Goal: Use online tool/utility: Utilize a website feature to perform a specific function

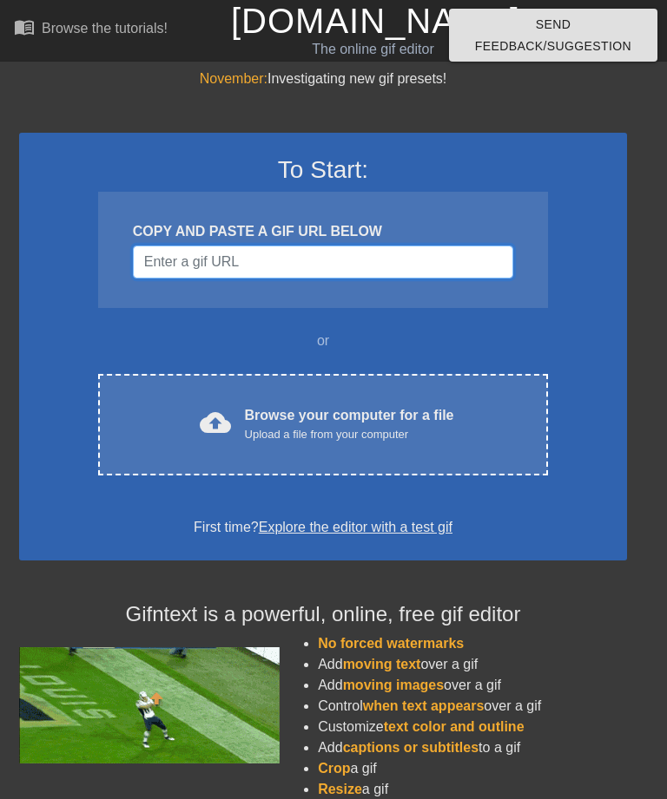
click at [383, 261] on input "Username" at bounding box center [323, 262] width 380 height 33
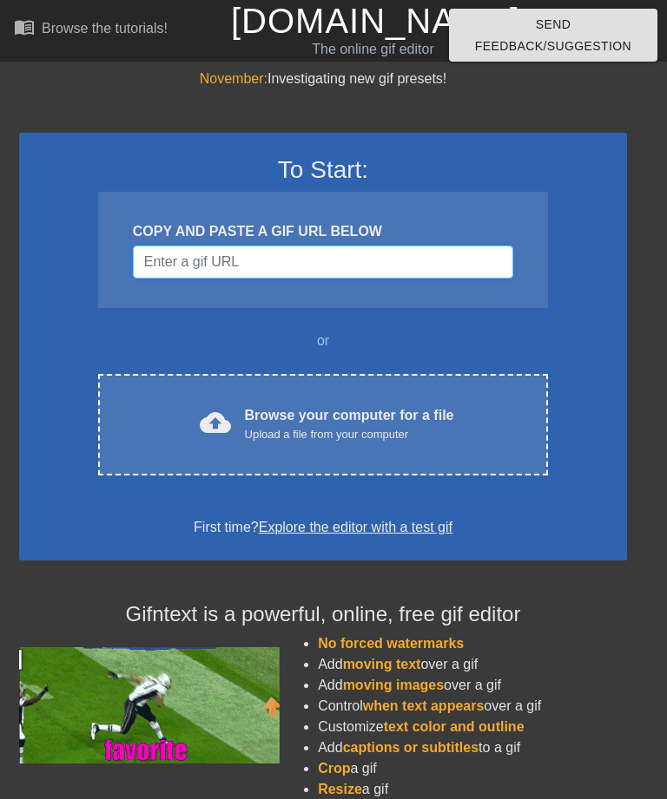
click at [274, 252] on input "Username" at bounding box center [323, 262] width 380 height 33
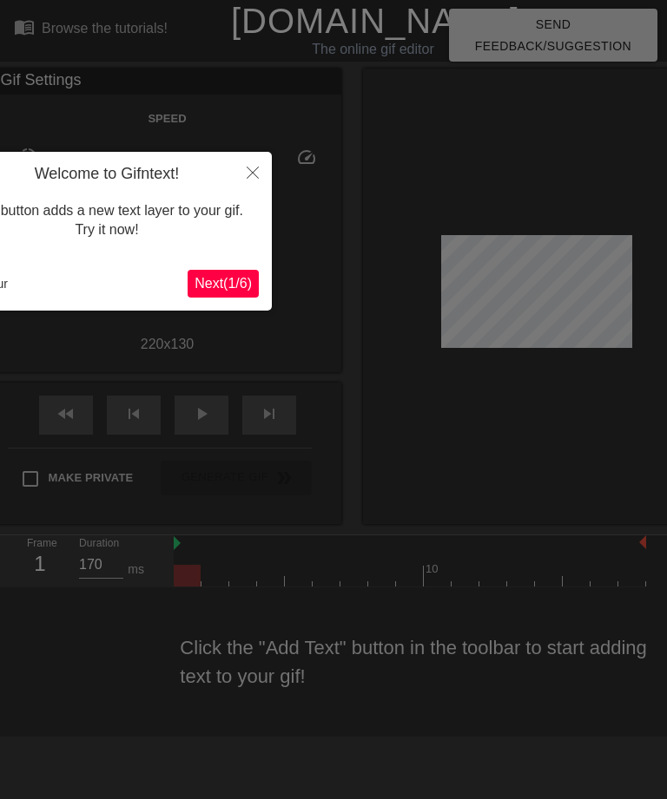
click at [218, 292] on button "Next ( 1 / 6 )" at bounding box center [222, 284] width 71 height 28
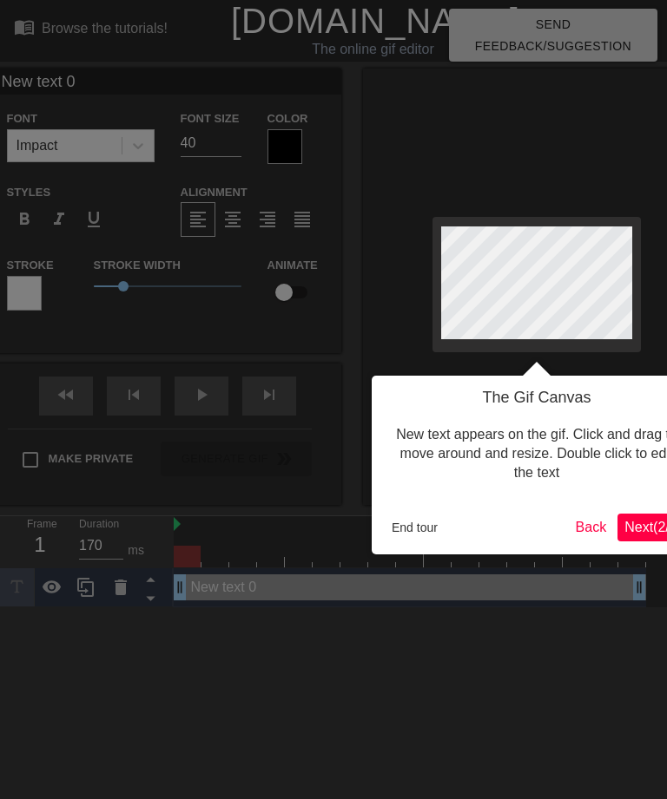
click at [631, 520] on span "Next ( 2 / 6 )" at bounding box center [652, 527] width 57 height 15
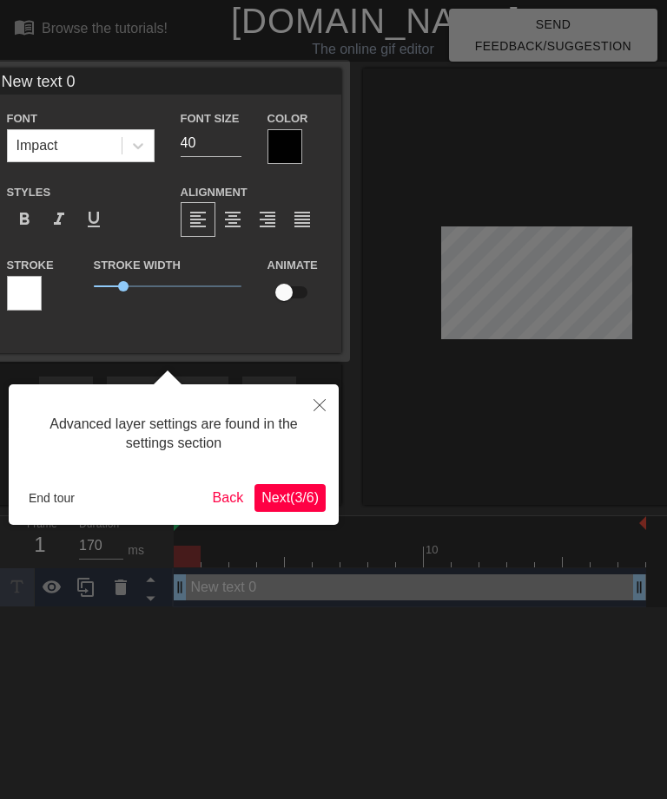
click at [210, 503] on button "Back" at bounding box center [228, 498] width 45 height 28
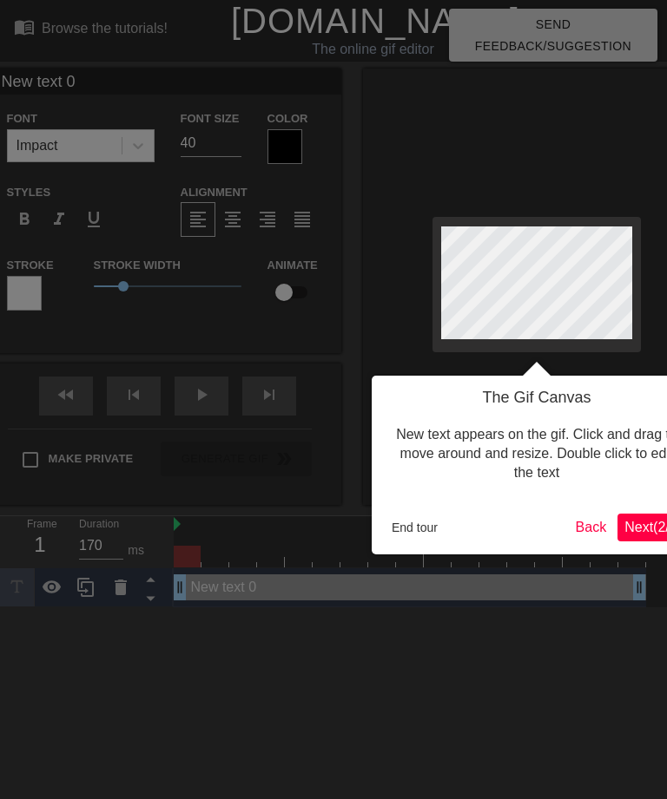
click at [584, 529] on button "Back" at bounding box center [590, 528] width 45 height 28
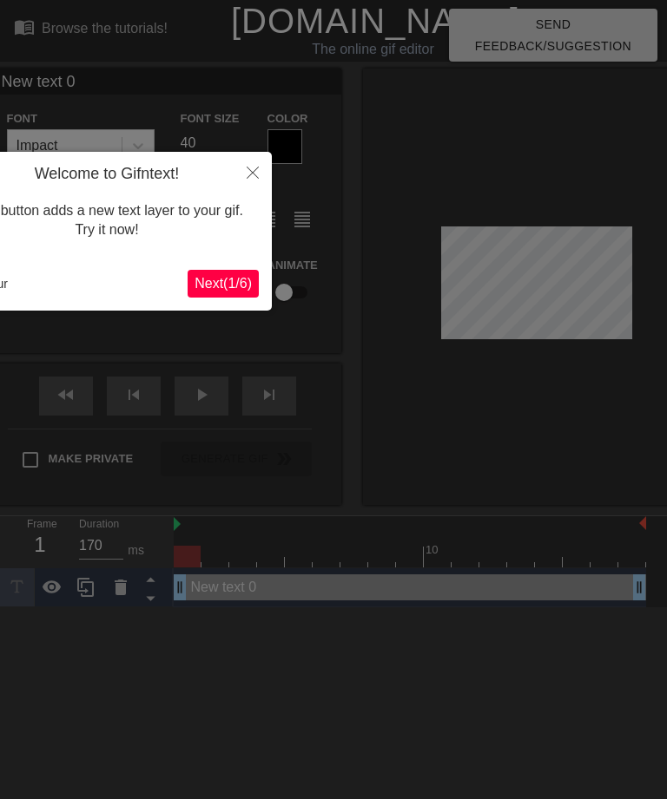
click at [252, 179] on icon "Close" at bounding box center [252, 173] width 12 height 12
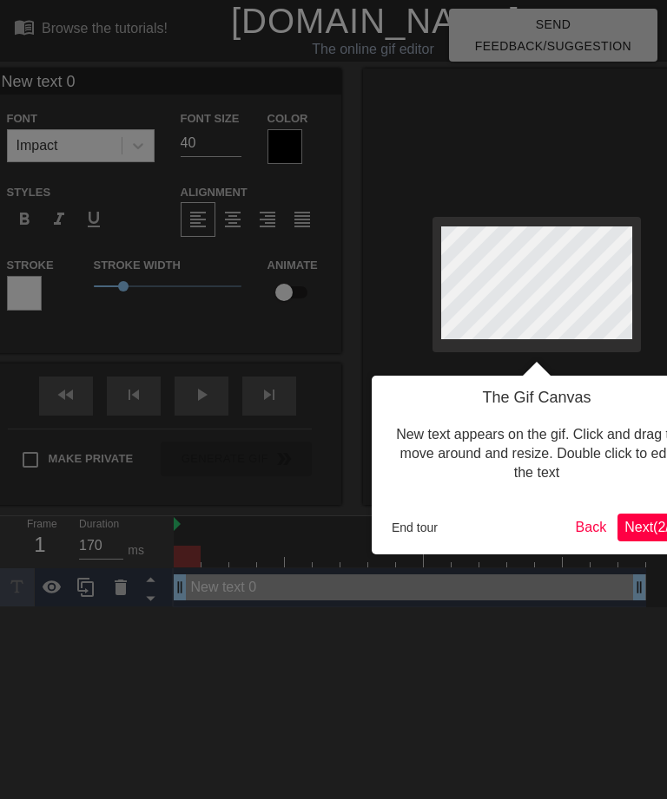
click at [635, 522] on span "Next ( 2 / 6 )" at bounding box center [652, 527] width 57 height 15
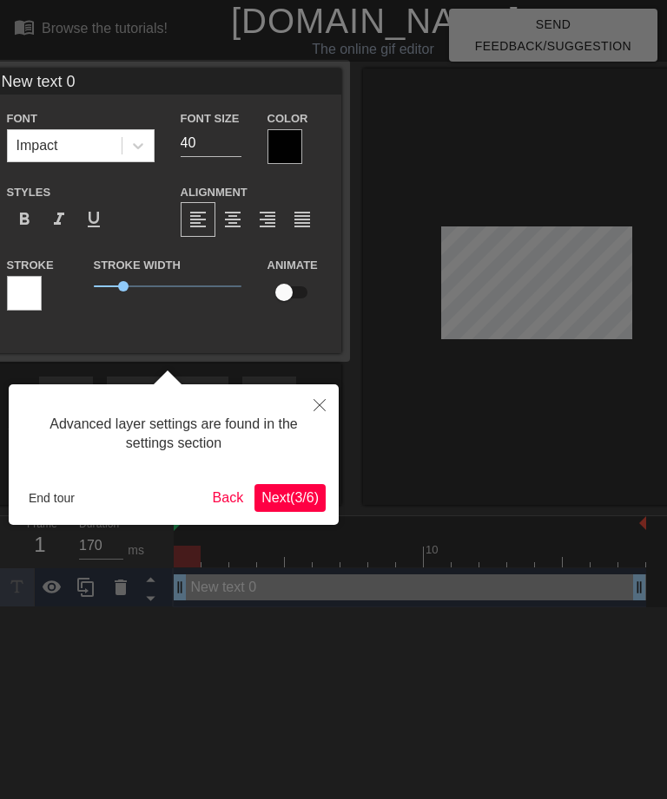
click at [279, 499] on span "Next ( 3 / 6 )" at bounding box center [289, 497] width 57 height 15
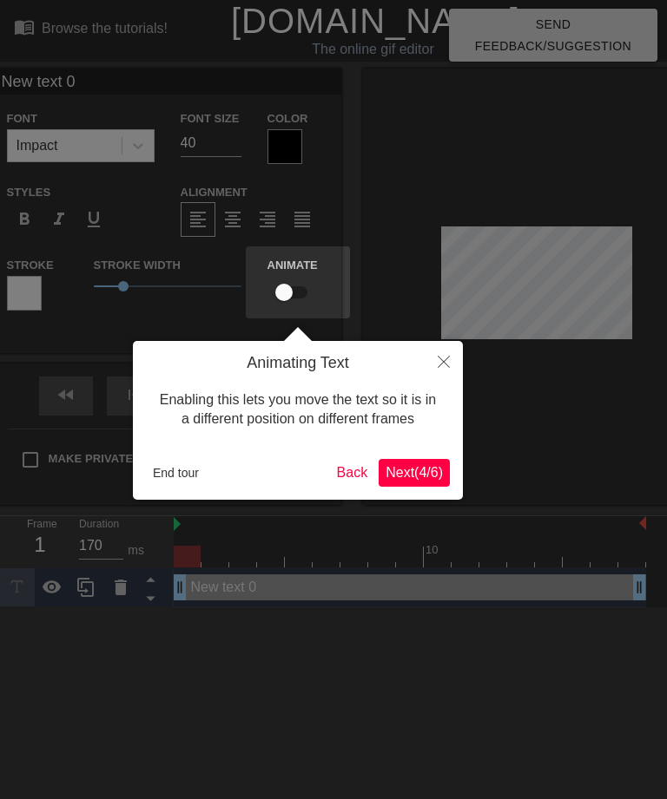
click at [416, 476] on span "Next ( 4 / 6 )" at bounding box center [413, 472] width 57 height 15
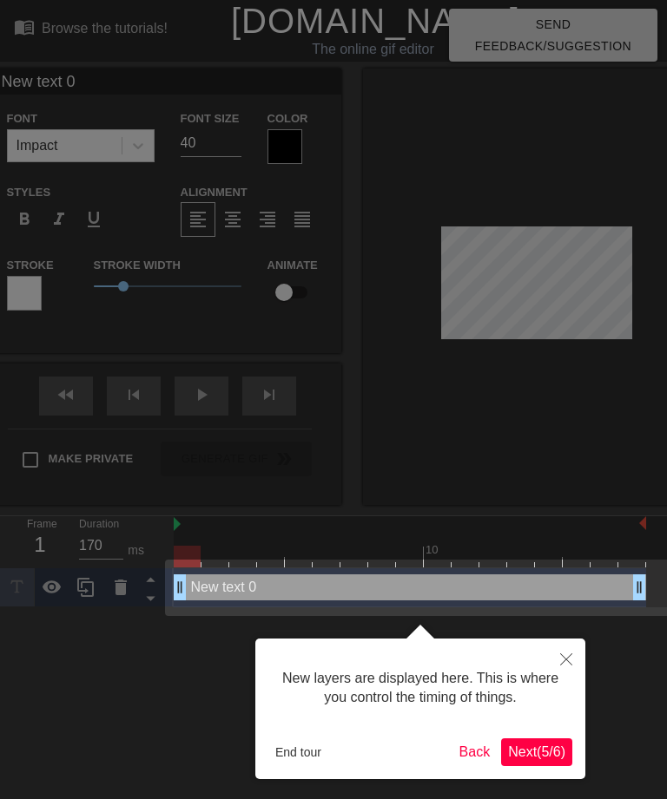
click at [536, 745] on span "Next ( 5 / 6 )" at bounding box center [536, 752] width 57 height 15
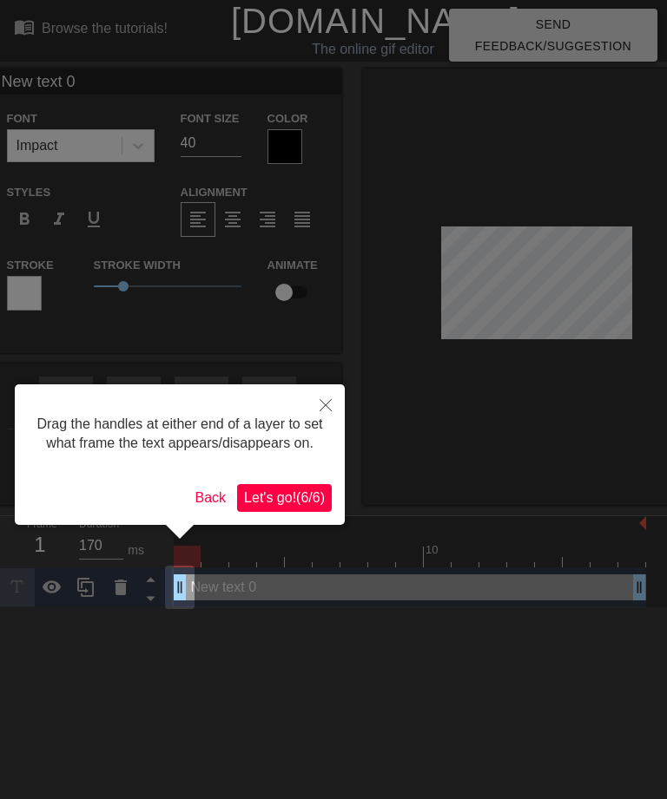
click at [545, 289] on div at bounding box center [333, 399] width 667 height 799
click at [198, 512] on button "Back" at bounding box center [210, 498] width 45 height 28
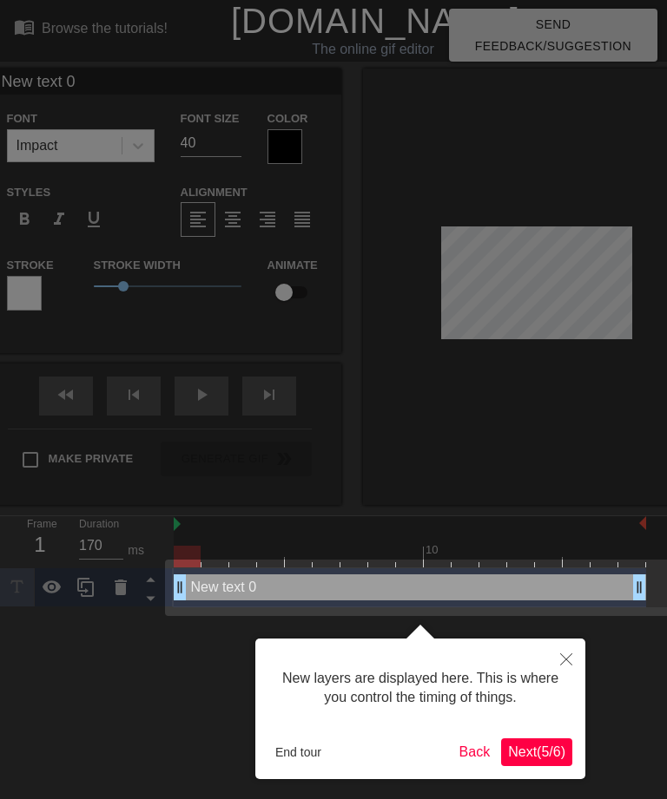
click at [537, 286] on div at bounding box center [333, 399] width 667 height 799
click at [459, 592] on div "New text 0 drag_handle drag_handle" at bounding box center [410, 588] width 472 height 26
click at [465, 759] on button "Back" at bounding box center [474, 753] width 45 height 28
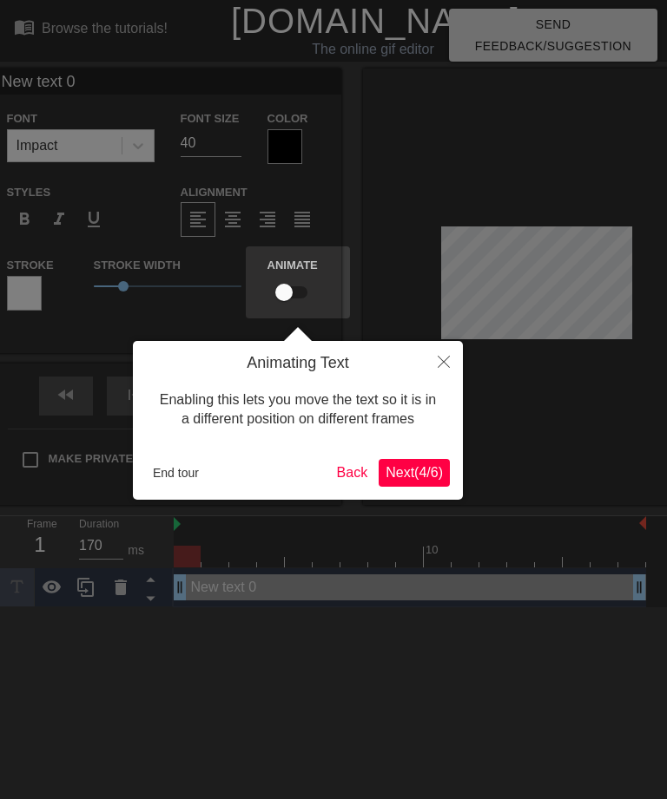
click at [174, 477] on button "End tour" at bounding box center [176, 473] width 60 height 26
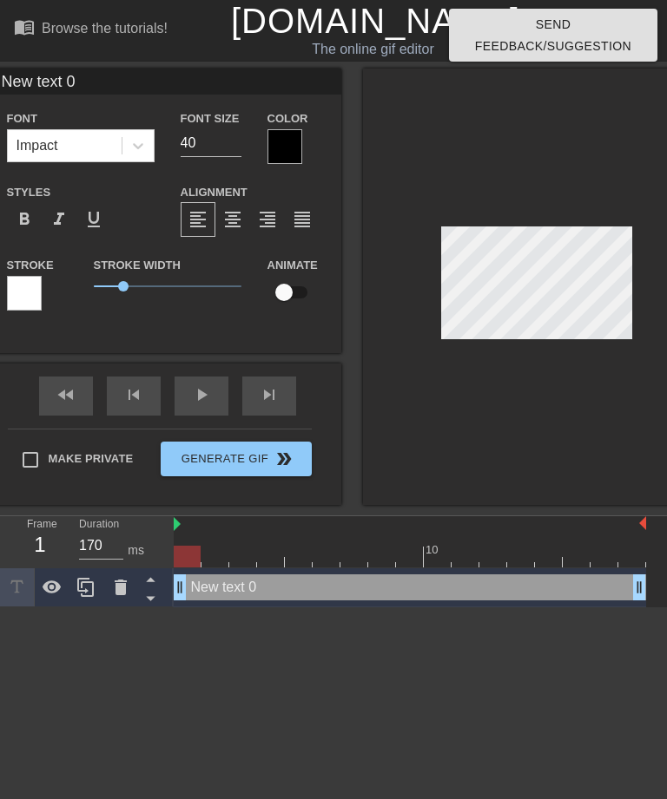
click at [278, 584] on div "New text 0 drag_handle drag_handle" at bounding box center [410, 588] width 472 height 26
click at [289, 594] on div "New text 0 drag_handle drag_handle" at bounding box center [410, 588] width 472 height 26
click at [210, 593] on div "New text 0 drag_handle drag_handle" at bounding box center [410, 588] width 472 height 26
click at [166, 522] on div "Duration 170 ms" at bounding box center [118, 541] width 104 height 50
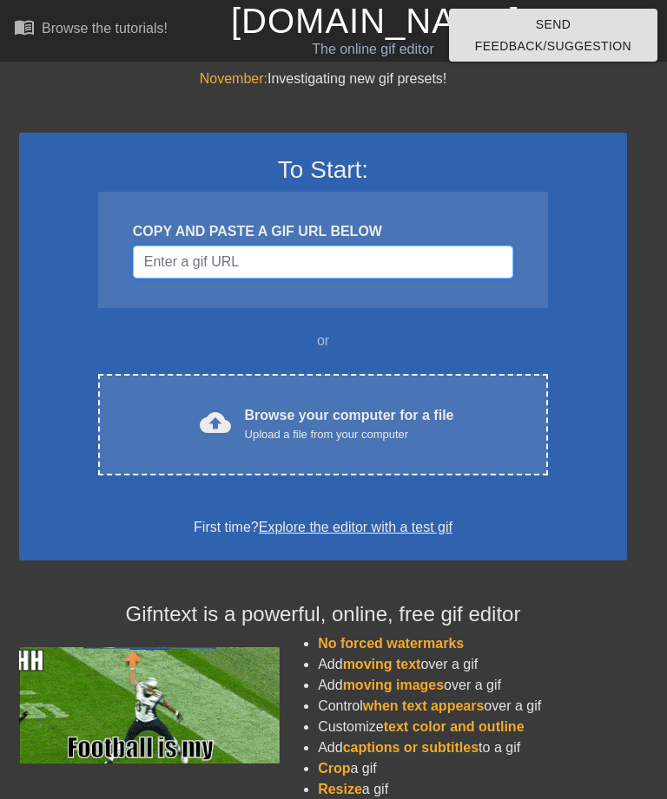
click at [357, 258] on input "Username" at bounding box center [323, 262] width 380 height 33
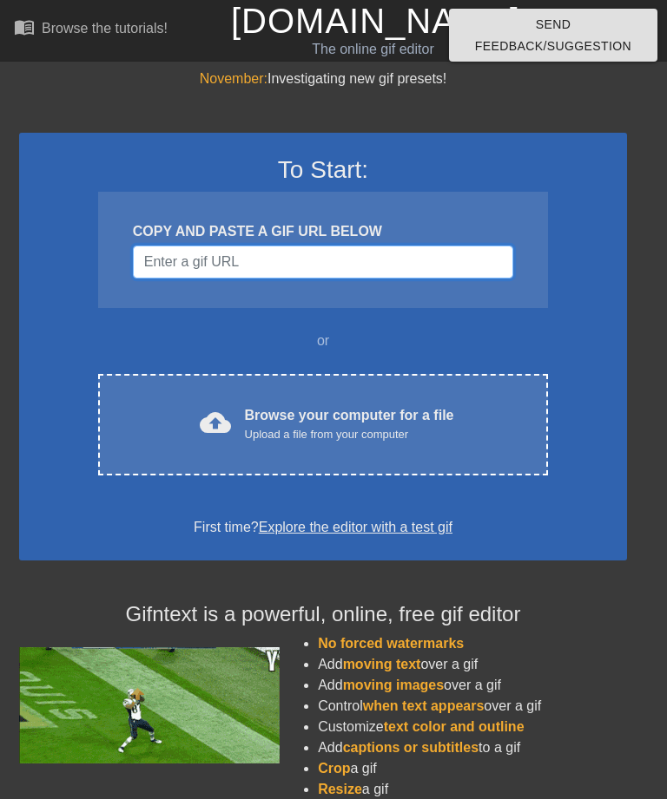
click at [238, 255] on input "Username" at bounding box center [323, 262] width 380 height 33
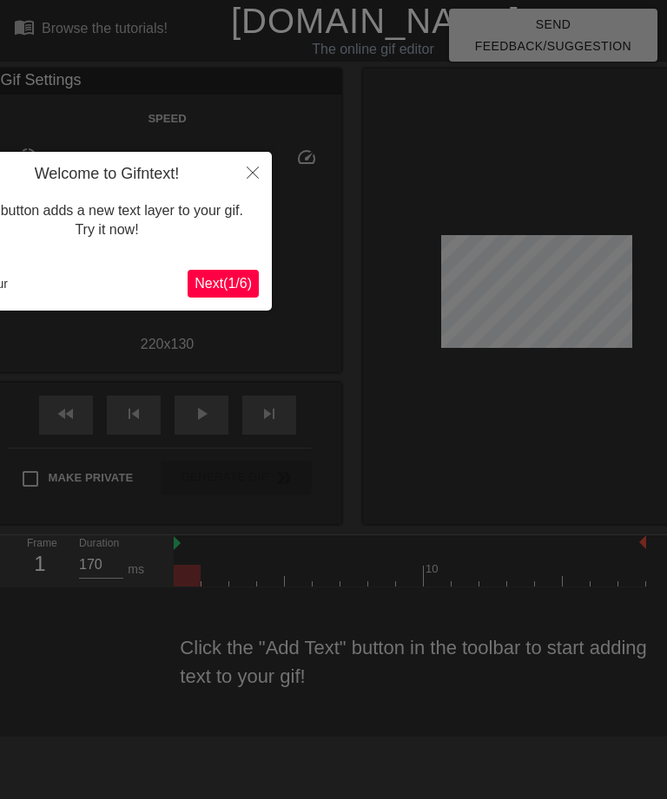
click at [256, 186] on button "Close" at bounding box center [252, 172] width 38 height 40
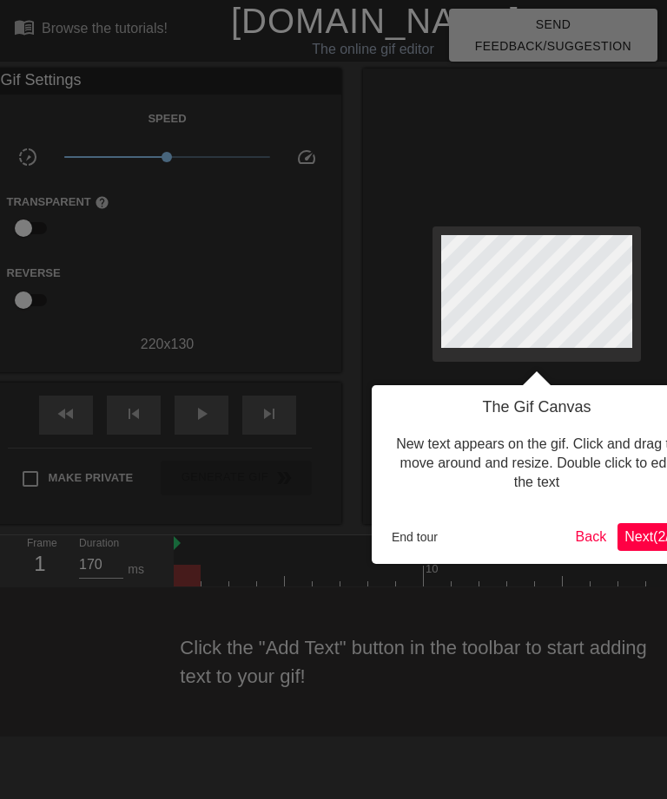
click at [401, 540] on button "End tour" at bounding box center [414, 537] width 60 height 26
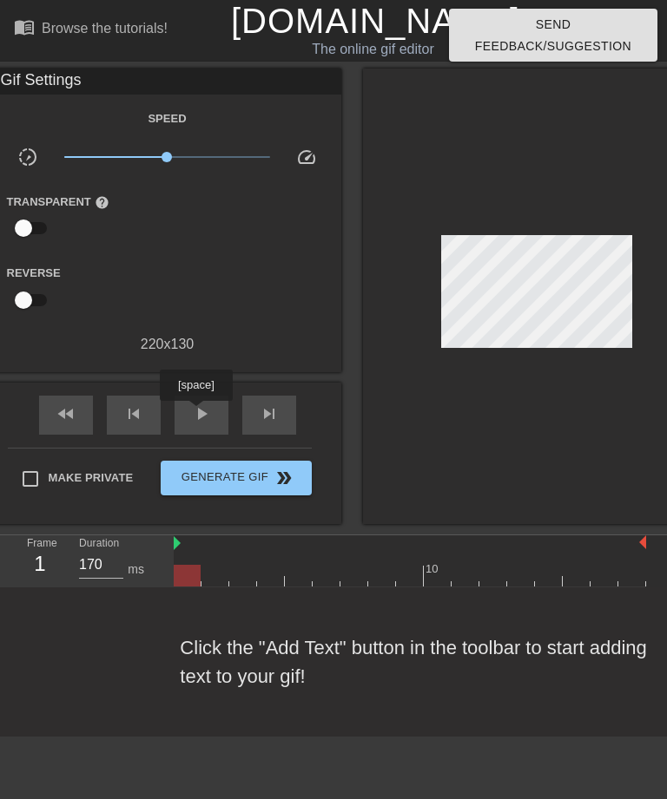
click at [198, 413] on span "play_arrow" at bounding box center [201, 414] width 21 height 21
click at [191, 414] on span "pause" at bounding box center [201, 414] width 21 height 21
click at [187, 566] on div at bounding box center [410, 576] width 472 height 22
click at [178, 539] on img at bounding box center [177, 543] width 7 height 14
click at [197, 409] on span "play_arrow" at bounding box center [201, 414] width 21 height 21
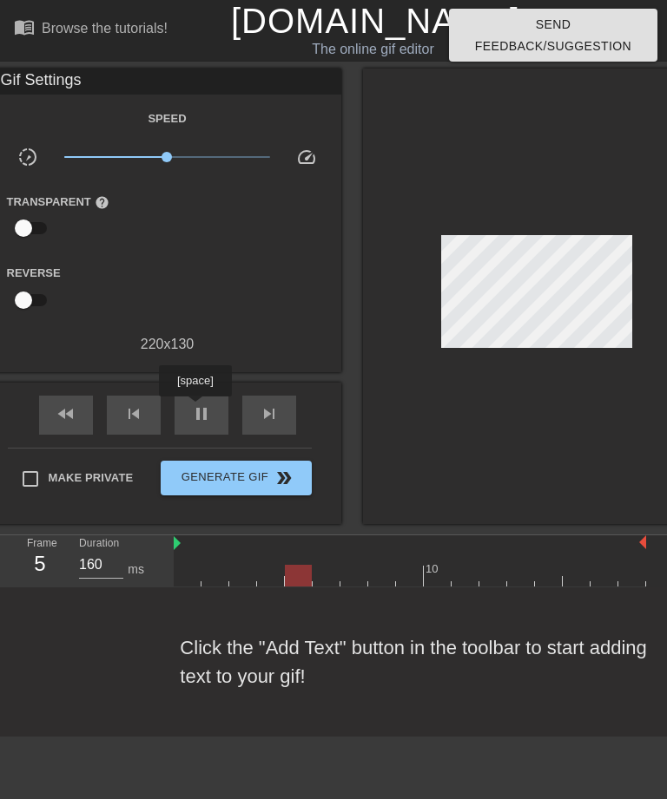
type input "170"
click at [191, 415] on span "pause" at bounding box center [201, 414] width 21 height 21
click at [62, 409] on span "fast_rewind" at bounding box center [66, 414] width 21 height 21
click at [179, 543] on img at bounding box center [177, 543] width 7 height 14
click at [42, 84] on div "Gif Settings" at bounding box center [167, 82] width 347 height 26
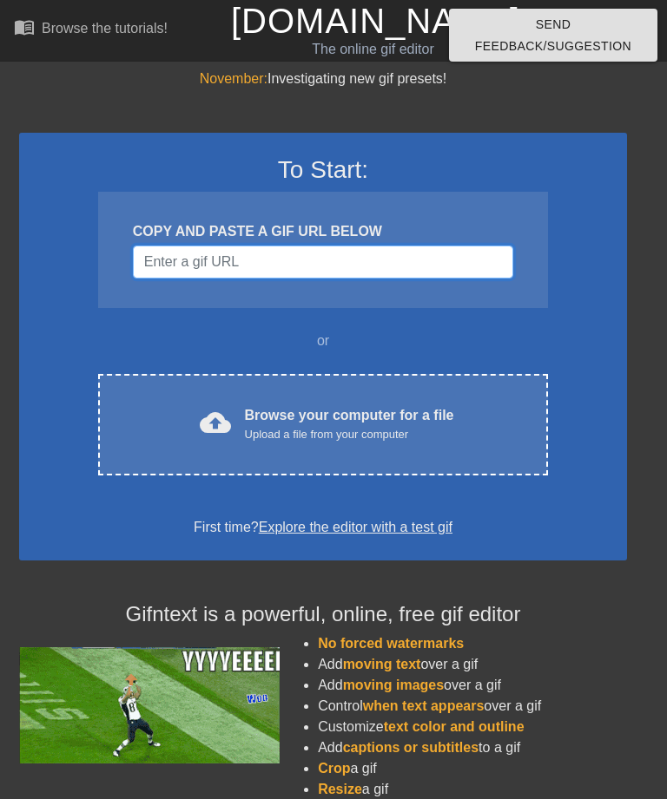
click at [423, 253] on input "Username" at bounding box center [323, 262] width 380 height 33
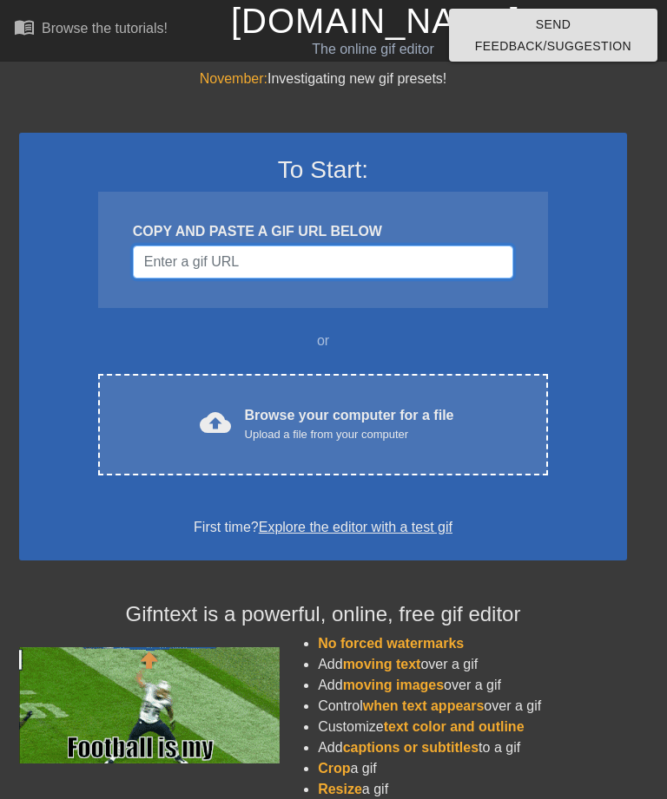
click at [422, 247] on input "Username" at bounding box center [323, 262] width 380 height 33
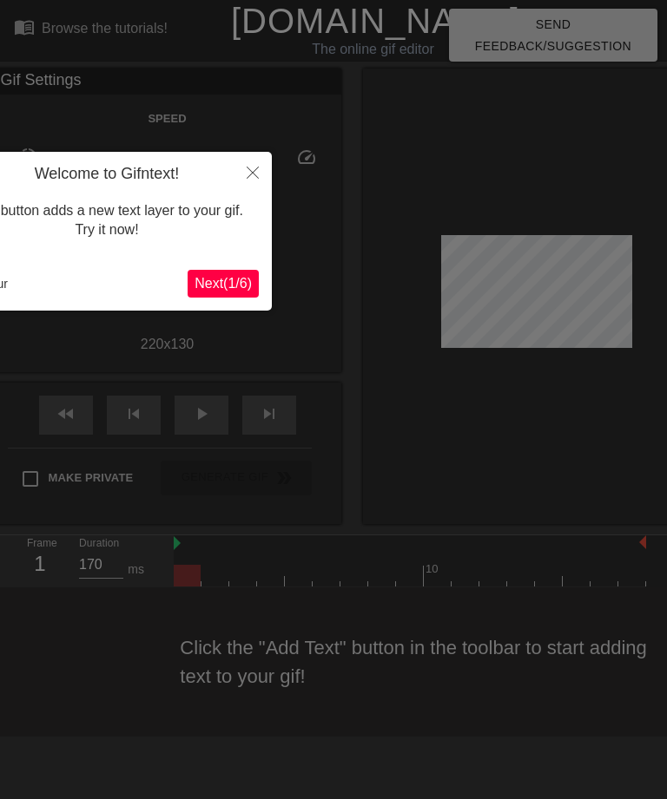
click at [254, 178] on icon "Close" at bounding box center [252, 173] width 12 height 12
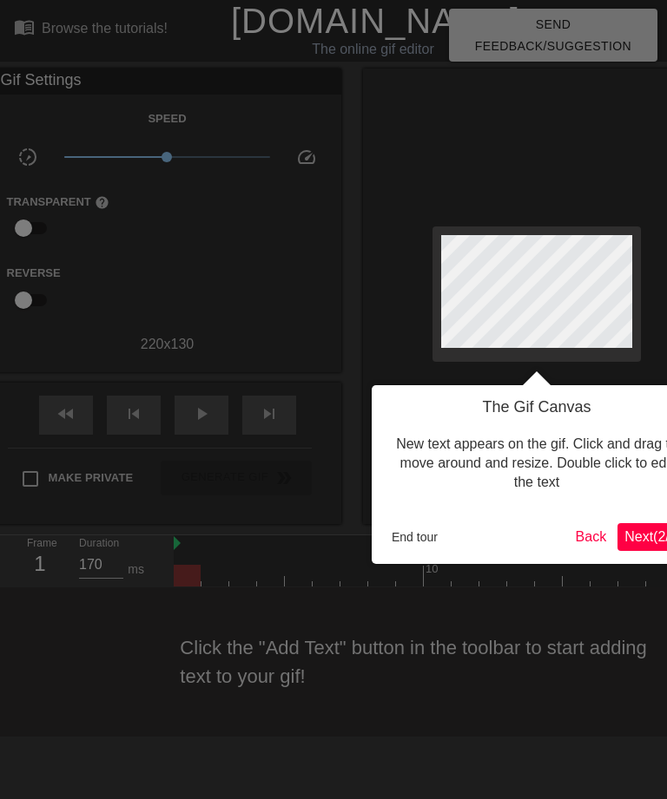
click at [624, 532] on span "Next ( 2 / 6 )" at bounding box center [652, 536] width 57 height 15
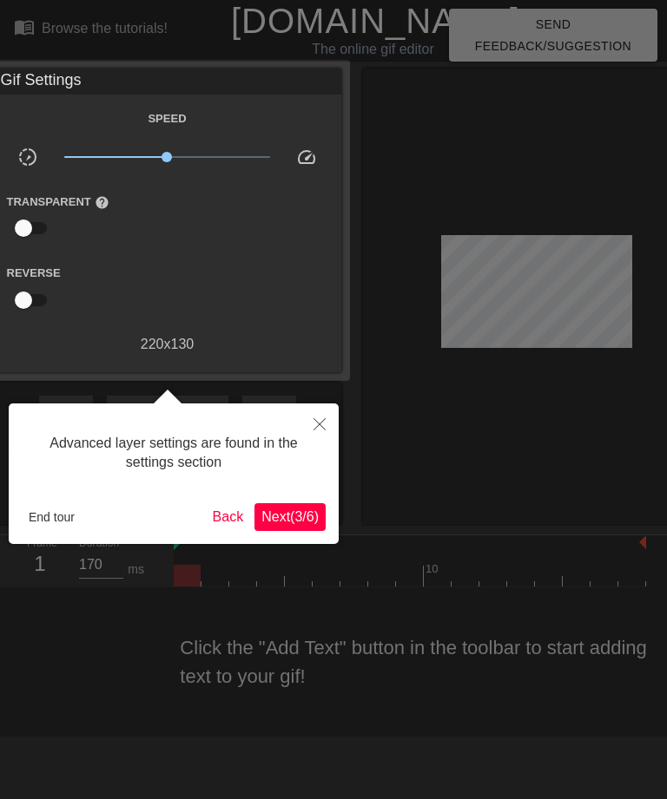
click at [285, 519] on span "Next ( 3 / 6 )" at bounding box center [289, 516] width 57 height 15
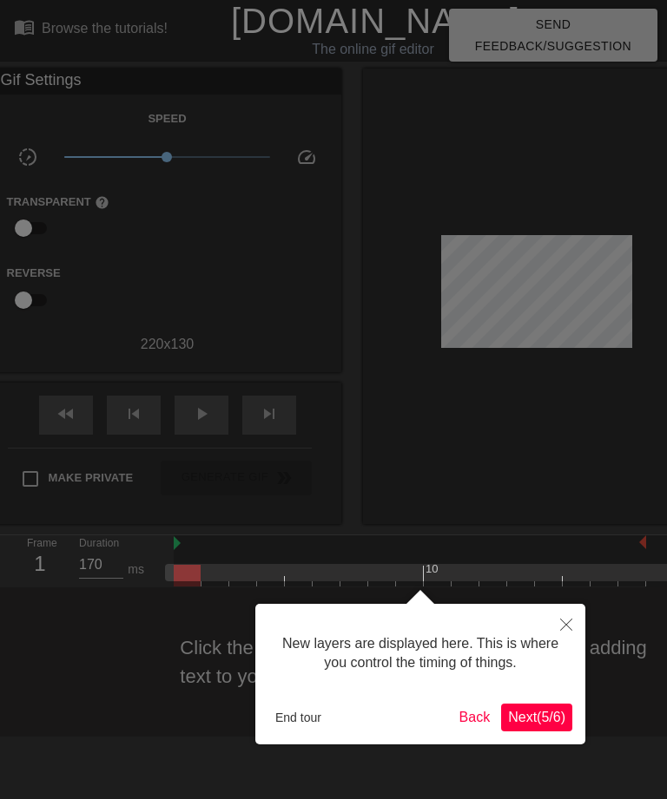
click at [555, 718] on span "Next ( 5 / 6 )" at bounding box center [536, 717] width 57 height 15
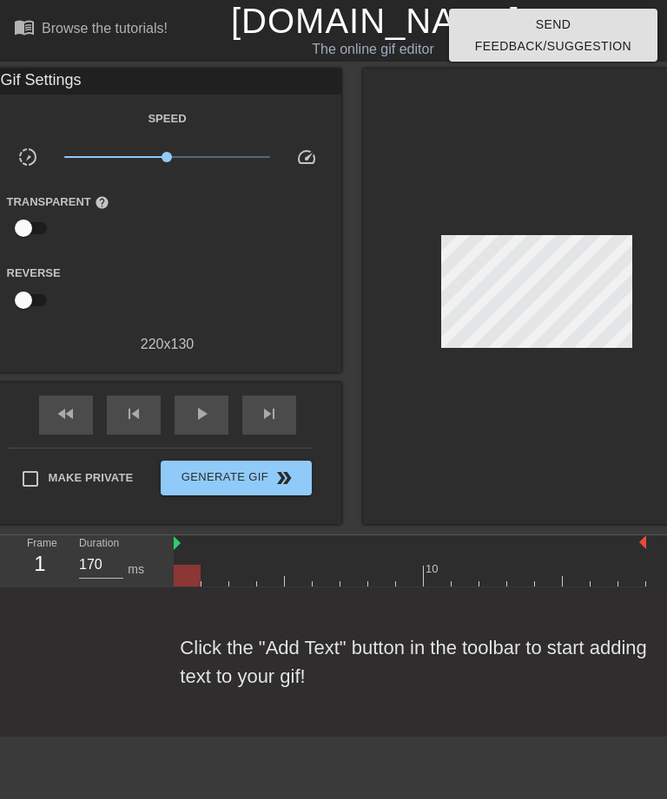
click at [189, 572] on div at bounding box center [187, 576] width 27 height 22
click at [124, 358] on div "Gif Settings Speed slow_motion_video x1.00 speed Transparent help Reverse 220 x…" at bounding box center [167, 221] width 347 height 304
